Goal: Information Seeking & Learning: Learn about a topic

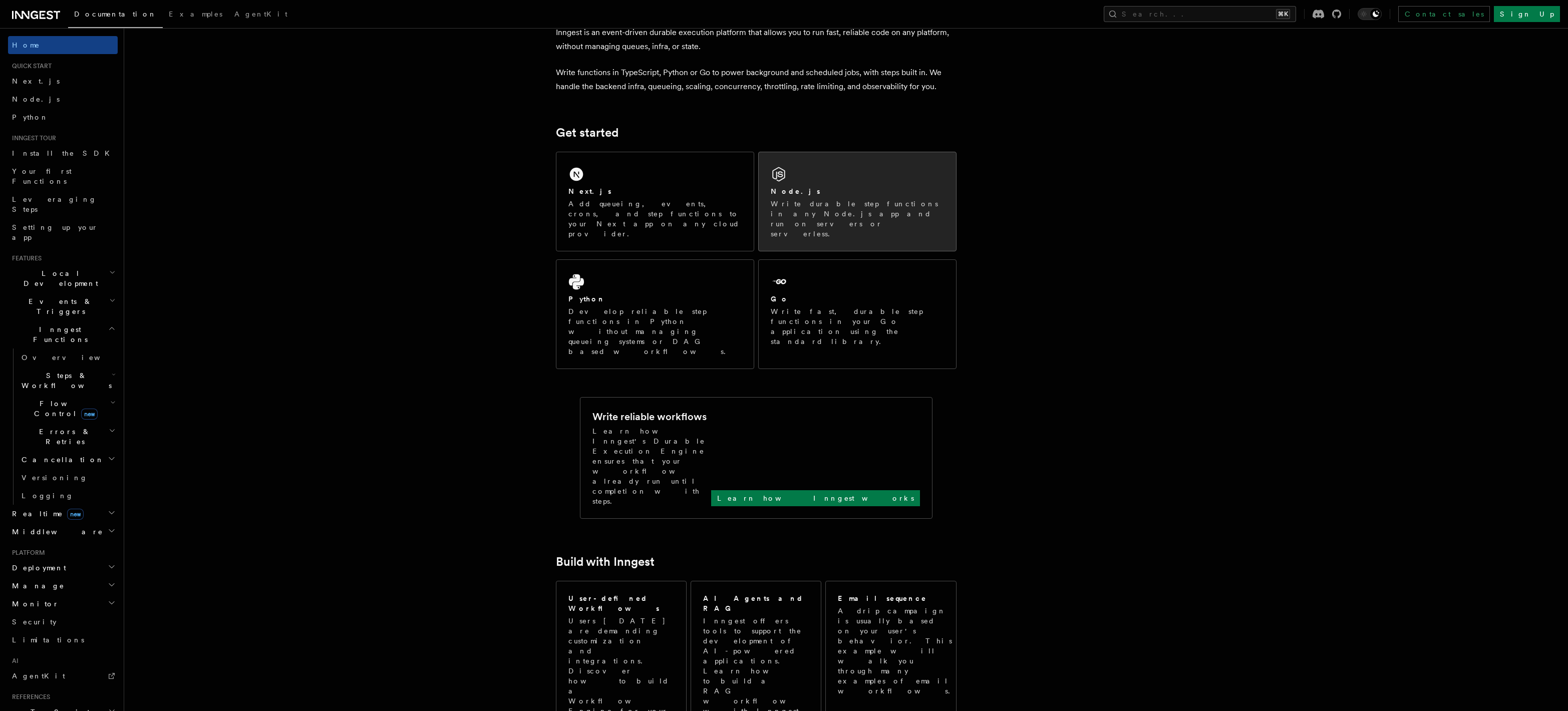
scroll to position [47, 0]
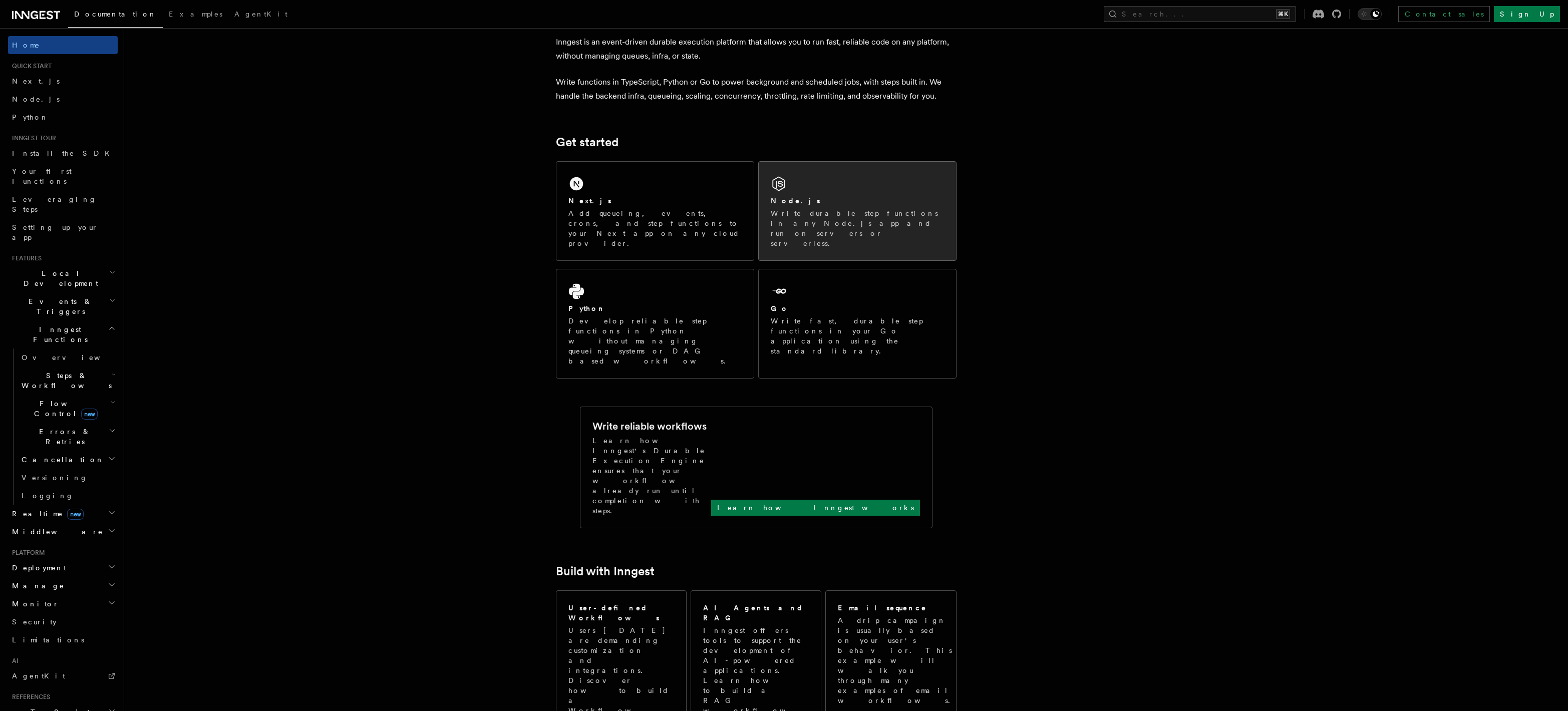
click at [835, 231] on div "Node.js Write durable step functions in any Node.js app and run on servers or s…" at bounding box center [857, 211] width 198 height 98
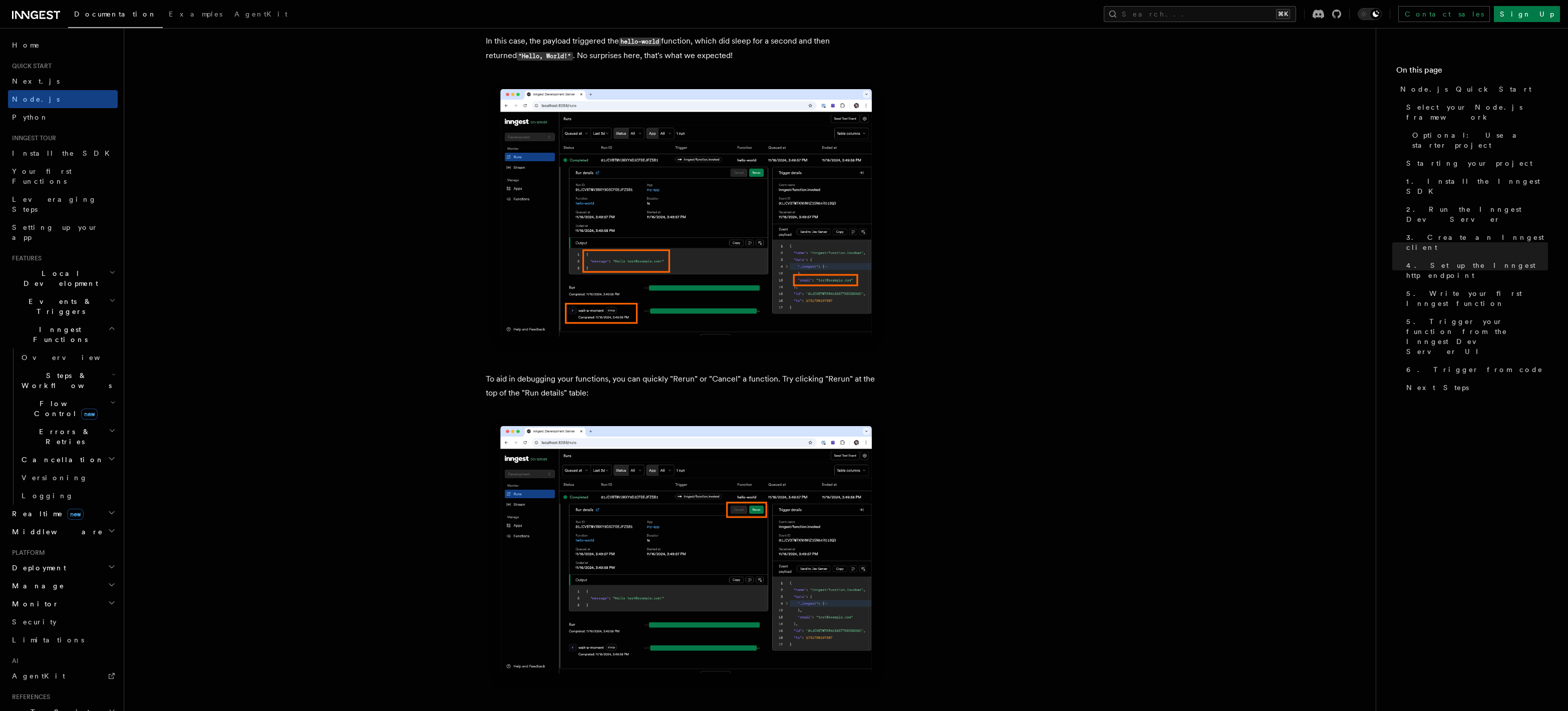
scroll to position [4095, 0]
click at [60, 156] on link "Install the SDK" at bounding box center [63, 153] width 110 height 18
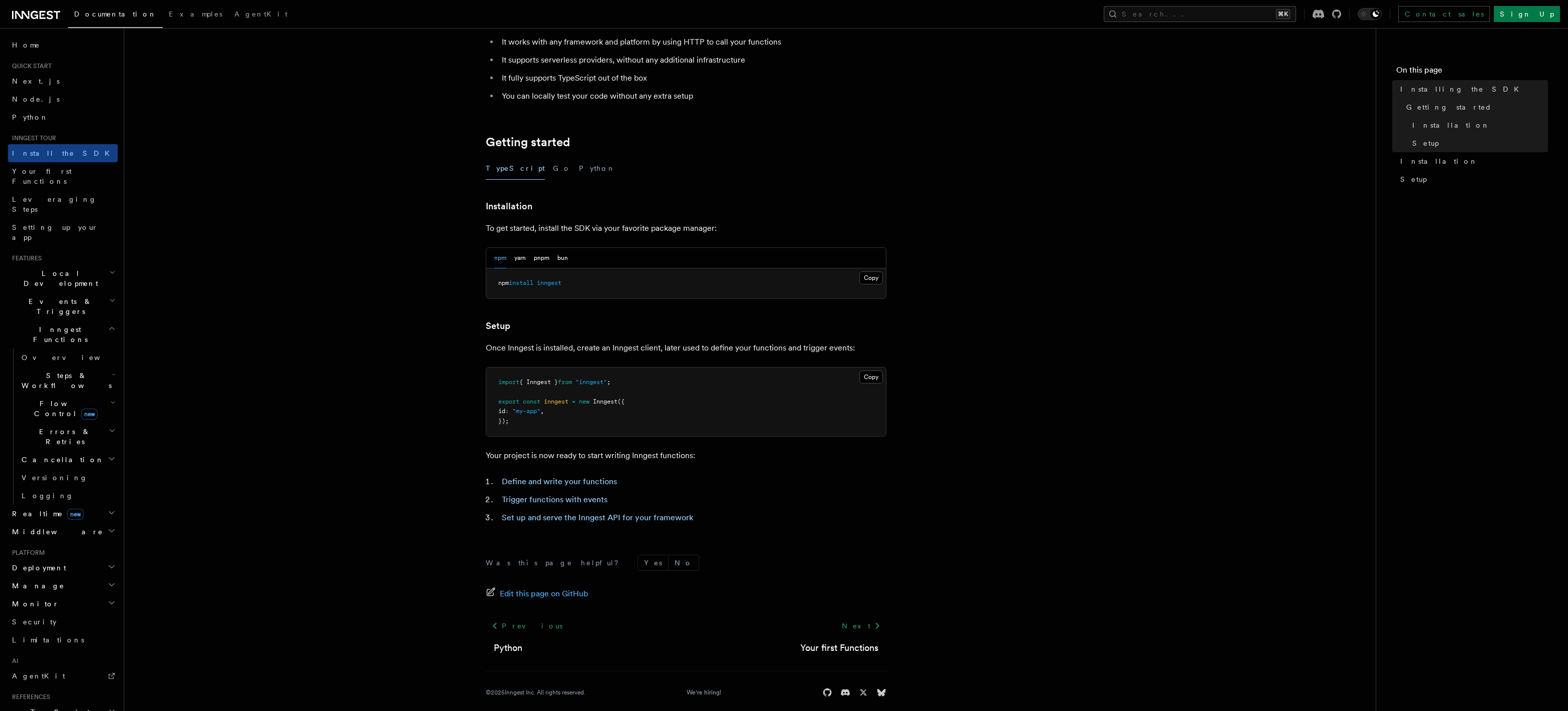
scroll to position [121, 0]
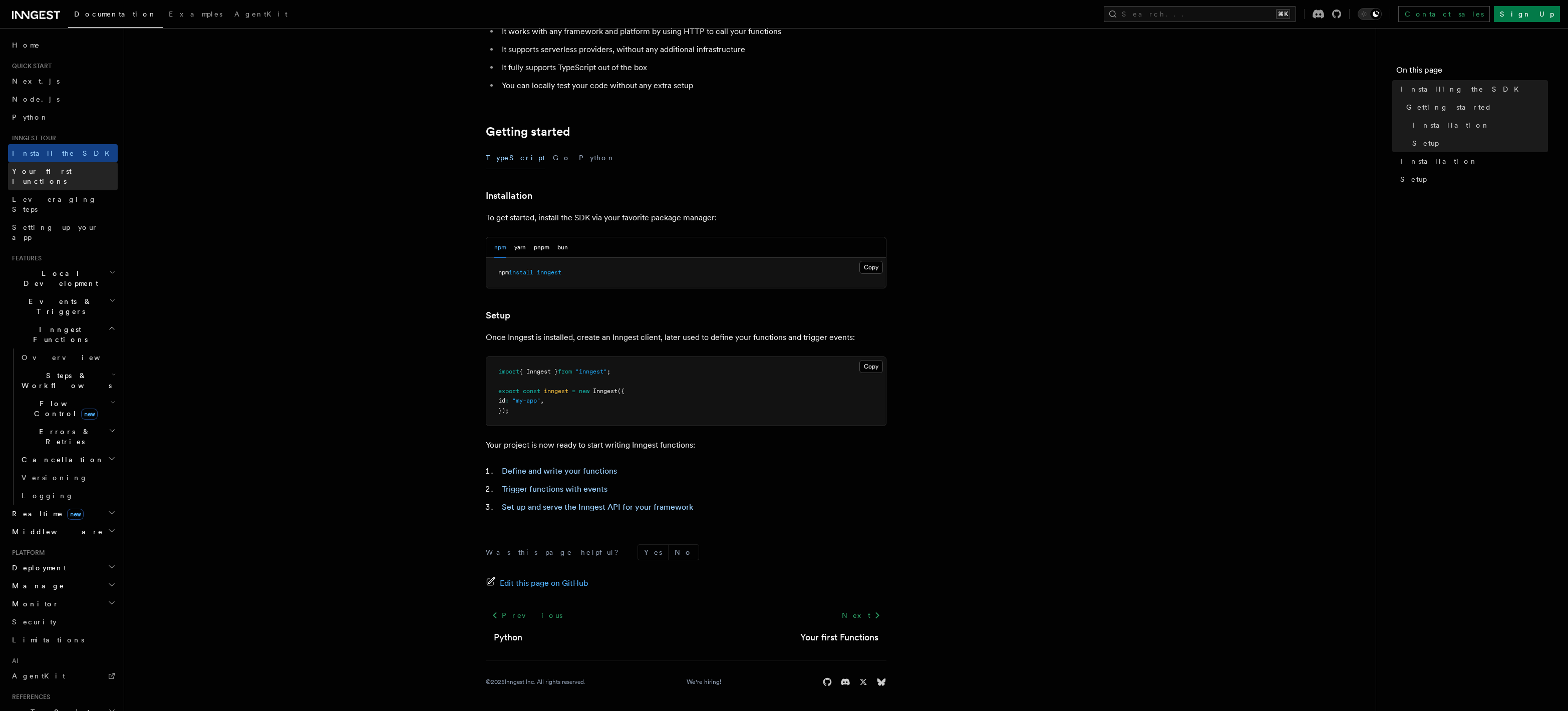
click at [62, 168] on span "Your first Functions" at bounding box center [42, 176] width 59 height 18
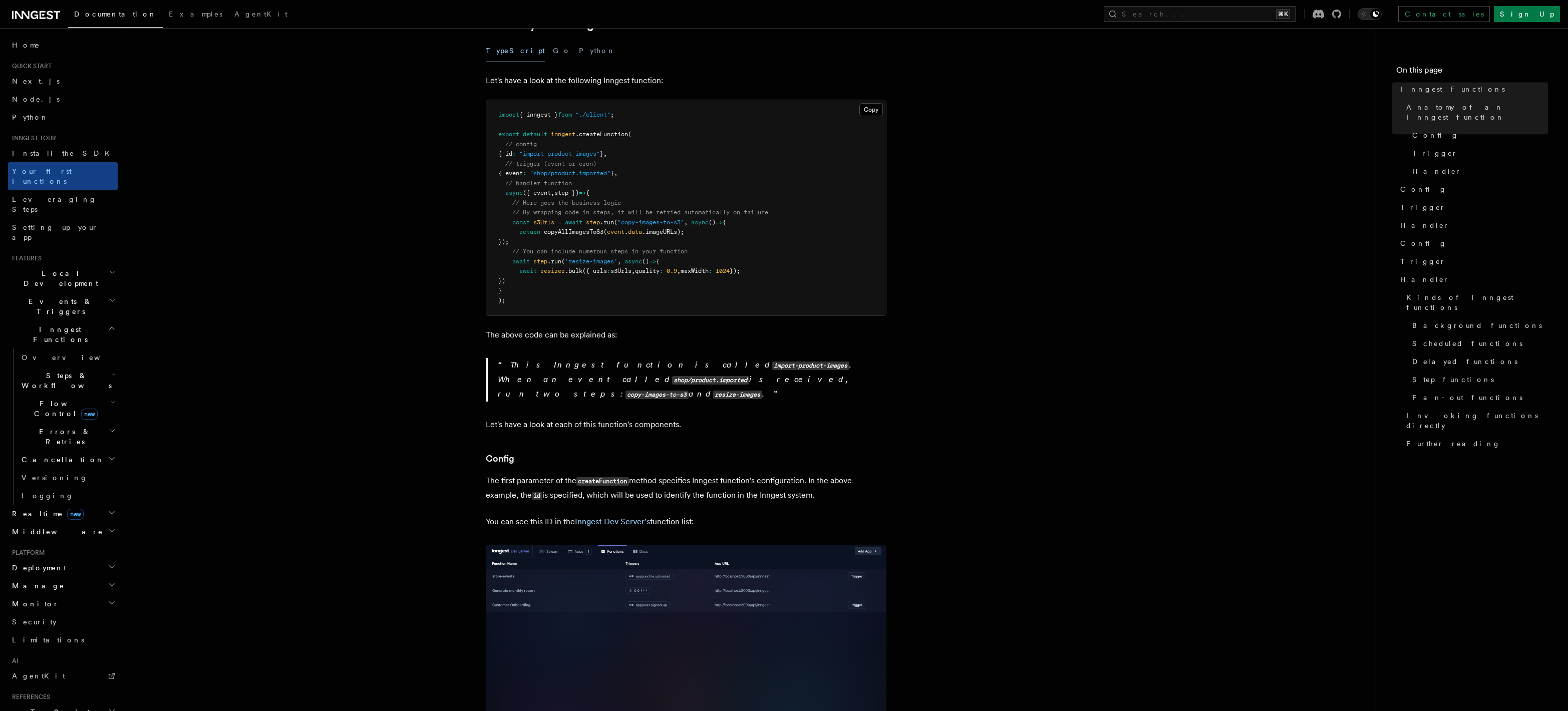
scroll to position [211, 0]
